Goal: Check status: Check status

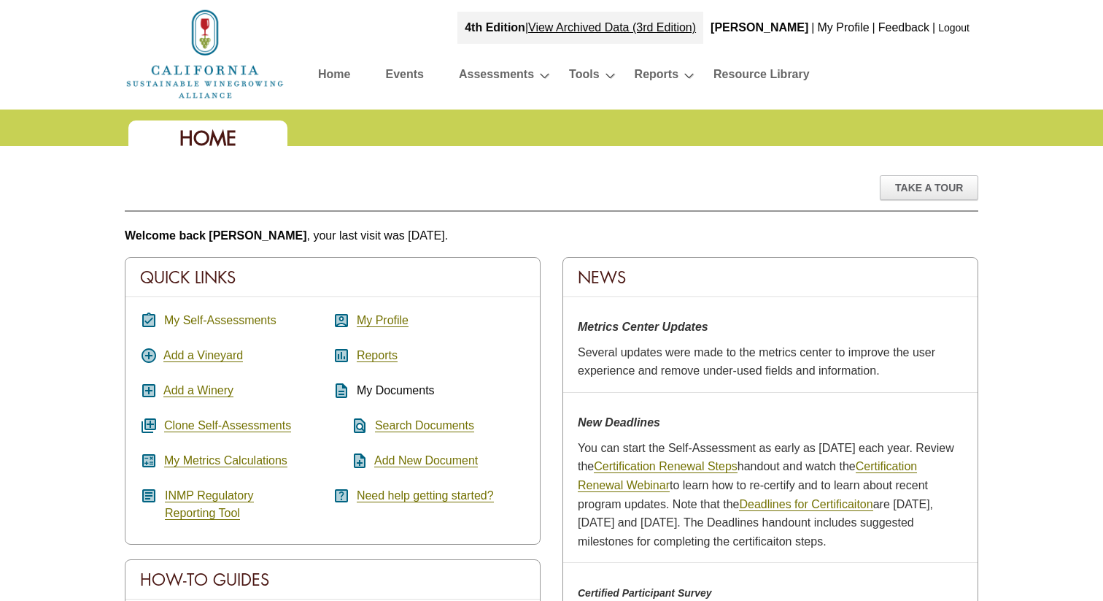
click at [234, 323] on link "My Self-Assessments" at bounding box center [220, 320] width 112 height 13
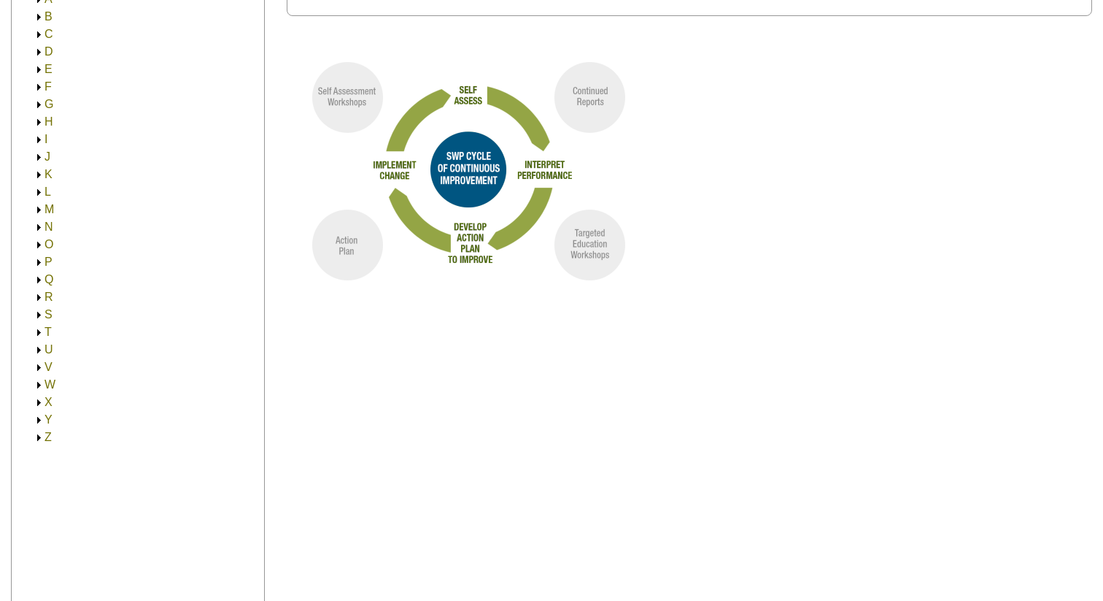
scroll to position [244, 0]
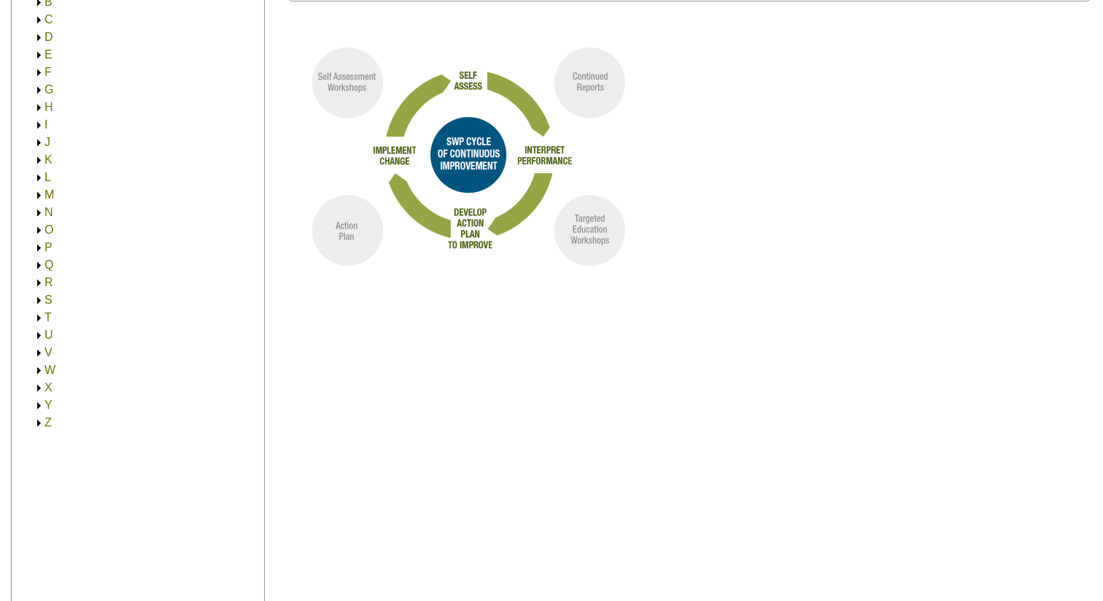
click at [47, 246] on link "P" at bounding box center [49, 247] width 8 height 12
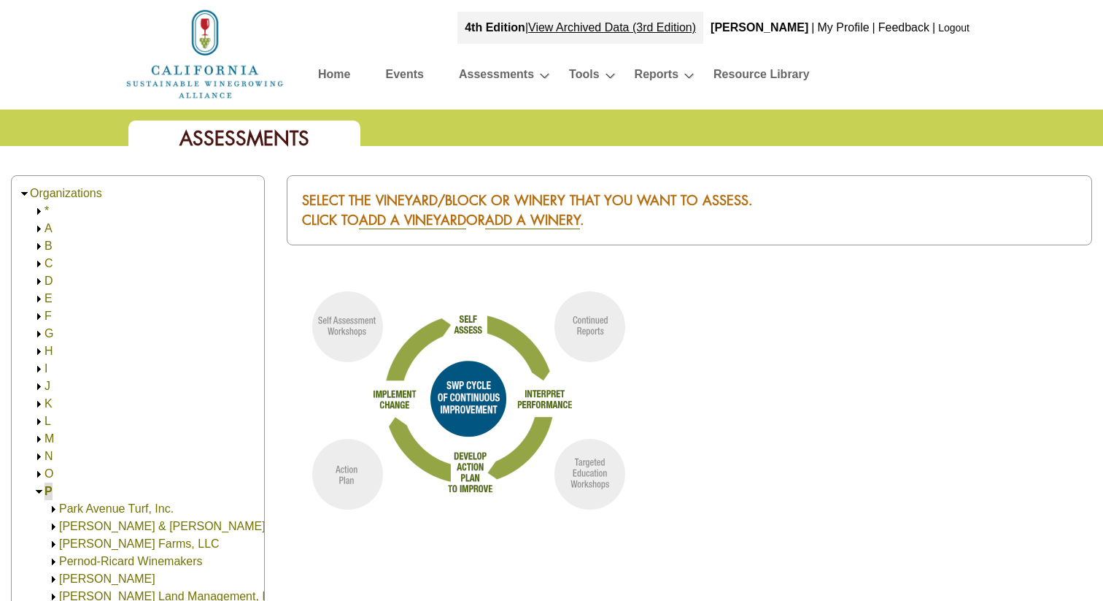
scroll to position [244, 0]
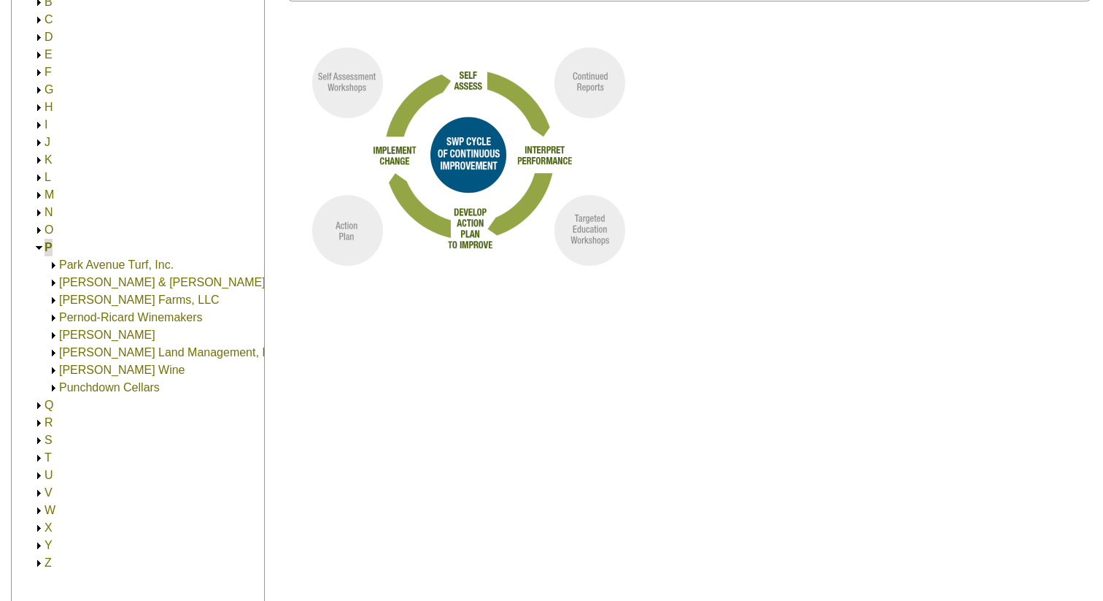
click at [109, 367] on link "[PERSON_NAME] Wine" at bounding box center [122, 369] width 126 height 12
click at [109, 386] on link "[PERSON_NAME] Wine" at bounding box center [137, 387] width 126 height 12
click at [116, 403] on link "[STREET_ADDRESS] (30.00)" at bounding box center [165, 404] width 155 height 12
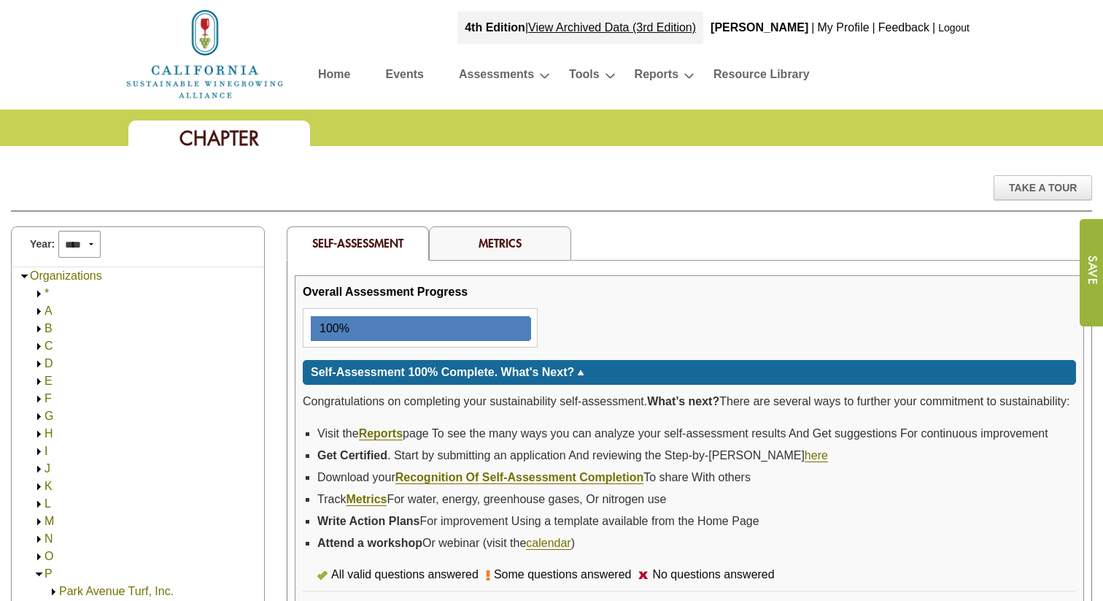
click at [953, 30] on link "Logout" at bounding box center [953, 28] width 31 height 12
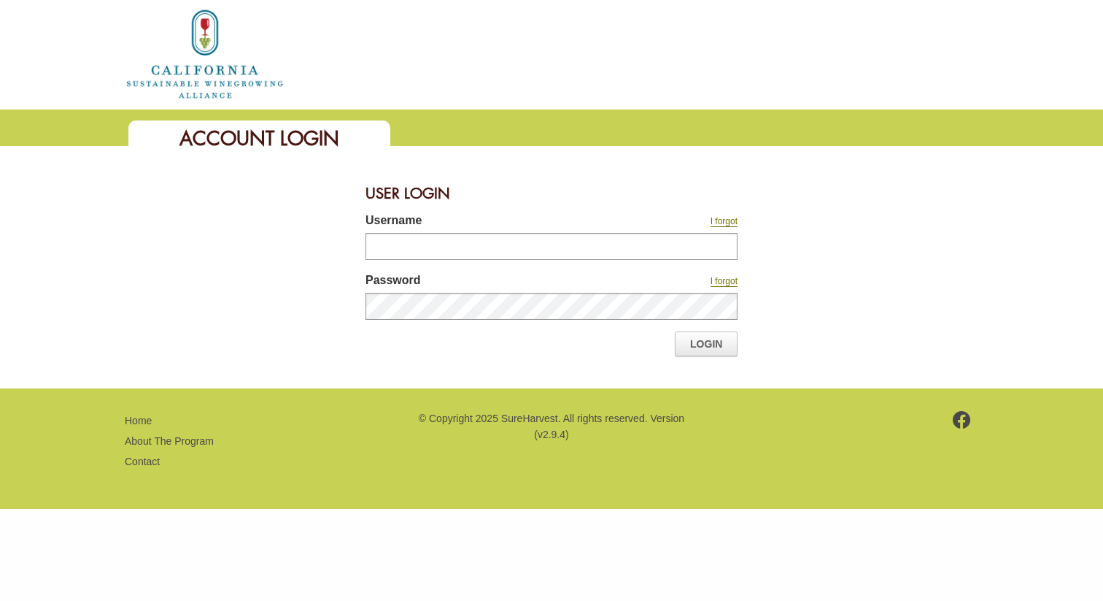
click at [419, 239] on input "Username" at bounding box center [552, 246] width 372 height 27
type input "**********"
